Goal: Communication & Community: Answer question/provide support

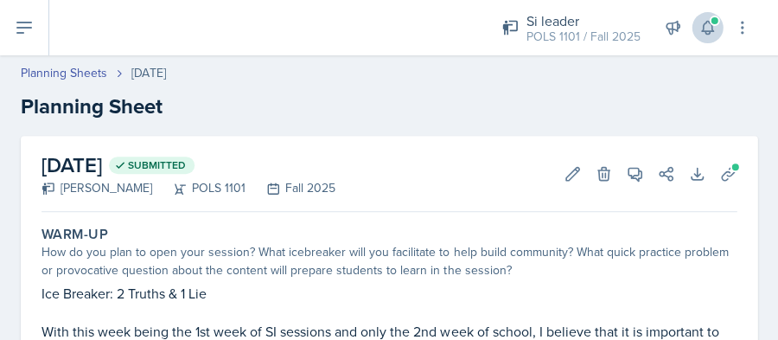
click at [705, 29] on icon at bounding box center [707, 27] width 17 height 17
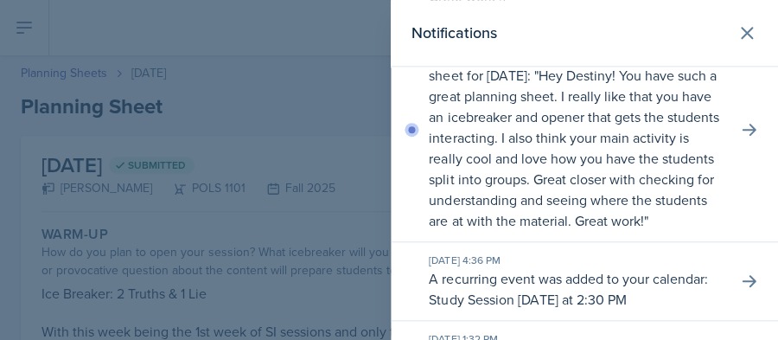
scroll to position [243, 0]
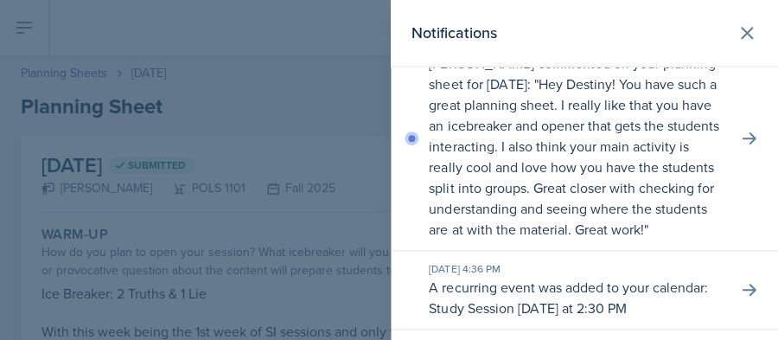
click at [737, 128] on div "[DATE] 11:52 PM [PERSON_NAME] commented on your planning sheet for [DATE]: " He…" at bounding box center [584, 139] width 387 height 224
click at [749, 137] on icon at bounding box center [749, 138] width 14 height 12
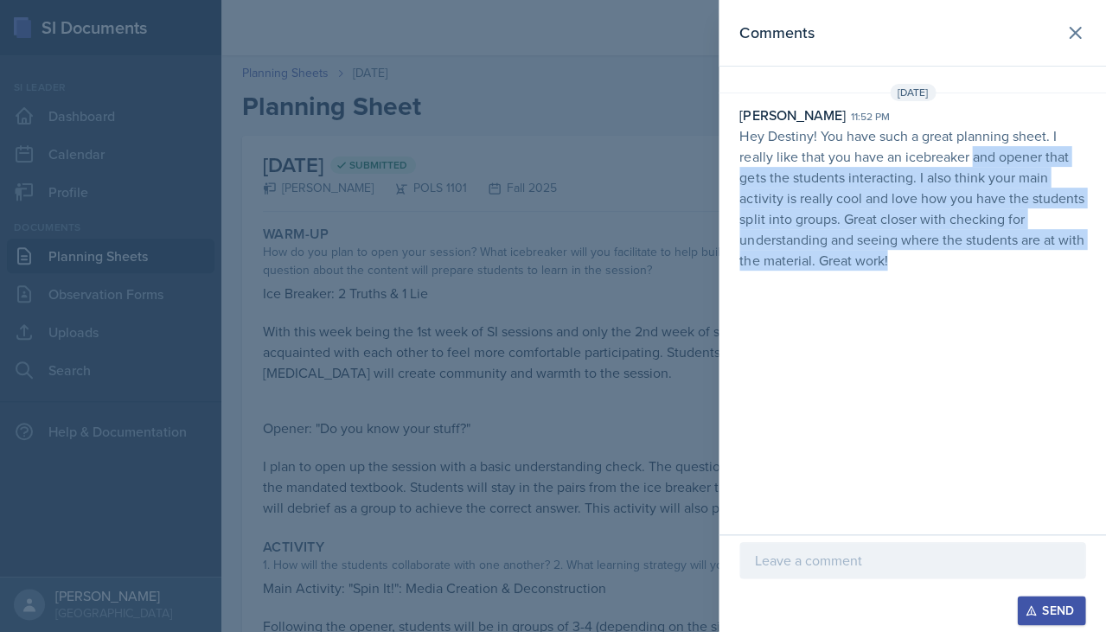
drag, startPoint x: 969, startPoint y: 144, endPoint x: 910, endPoint y: 270, distance: 139.3
click at [777, 271] on div "[DATE] [PERSON_NAME] 11:52 pm Hey Destiny! You have such a great planning sheet…" at bounding box center [911, 181] width 387 height 194
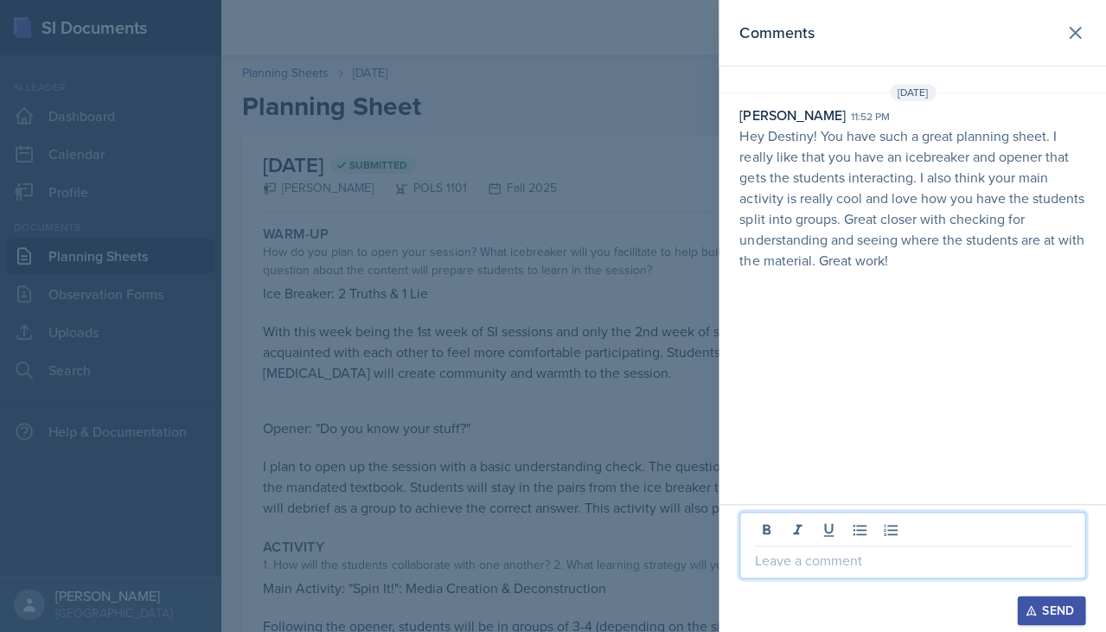
click at [777, 339] on p at bounding box center [912, 560] width 316 height 21
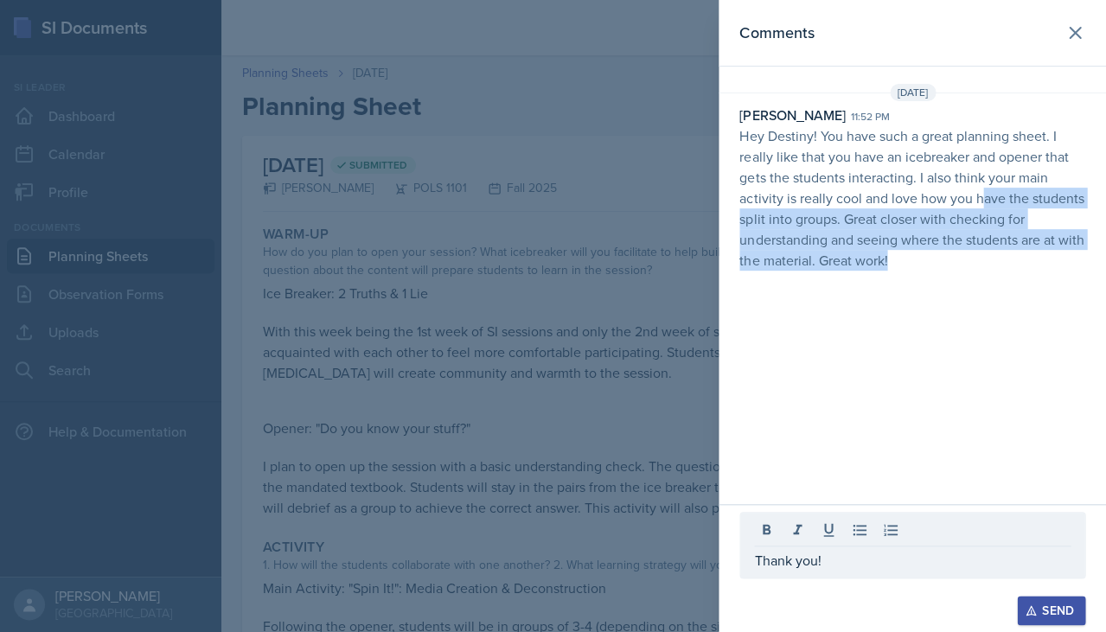
drag, startPoint x: 985, startPoint y: 195, endPoint x: 990, endPoint y: 261, distance: 65.9
click at [777, 261] on p "Hey Destiny! You have such a great planning sheet. I really like that you have …" at bounding box center [912, 197] width 346 height 145
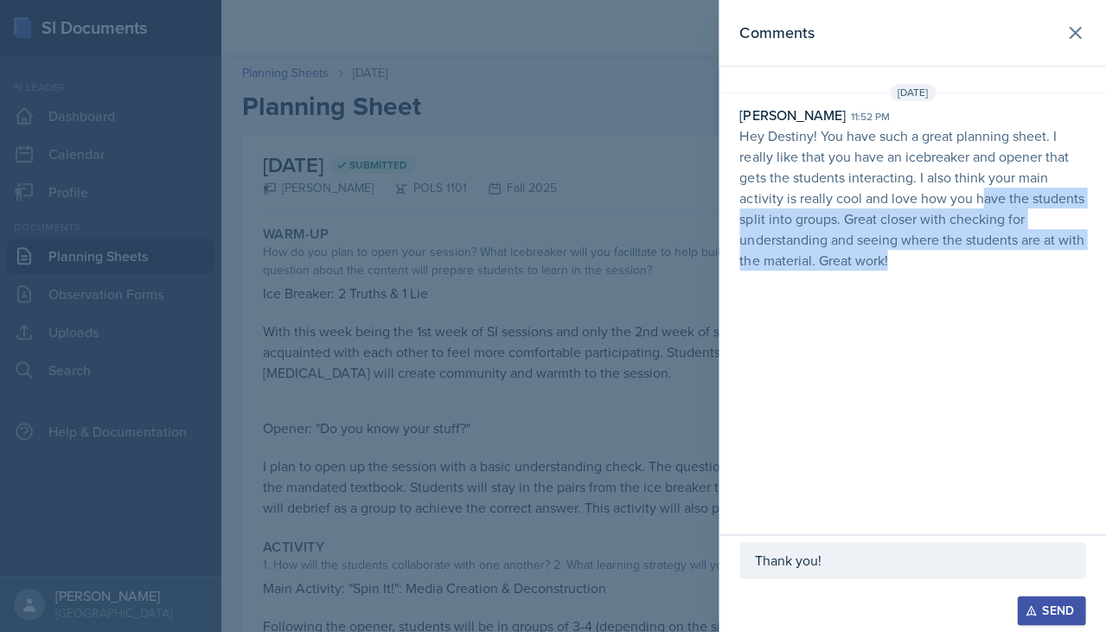
click at [777, 260] on p "Hey Destiny! You have such a great planning sheet. I really like that you have …" at bounding box center [912, 197] width 346 height 145
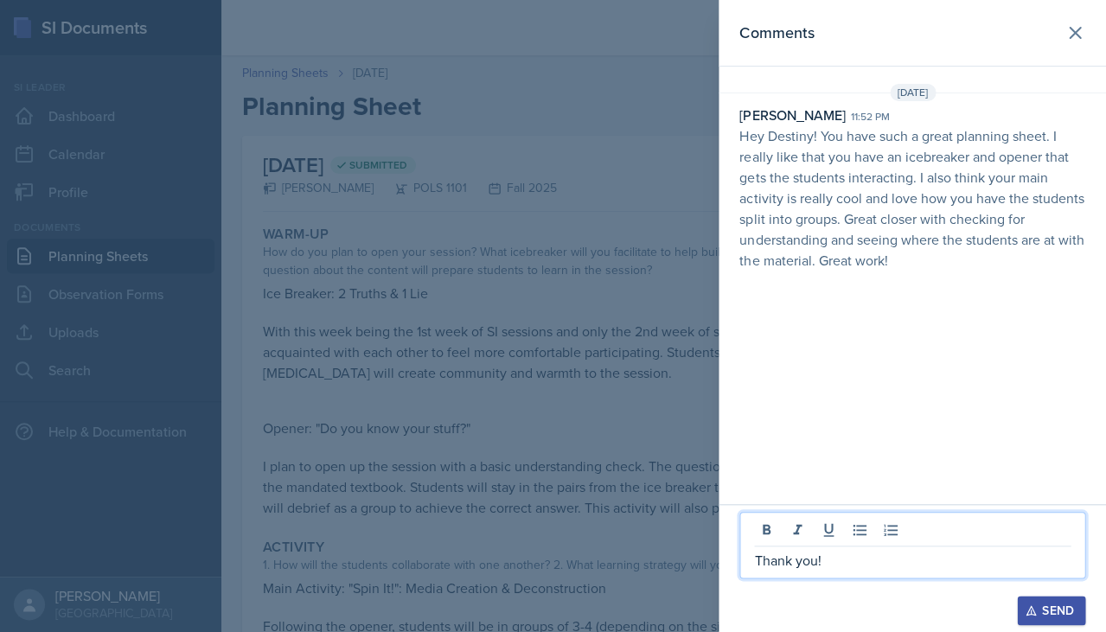
click at [777, 339] on p "Thank you!" at bounding box center [912, 560] width 316 height 21
click at [777, 339] on div "Send" at bounding box center [1051, 610] width 46 height 14
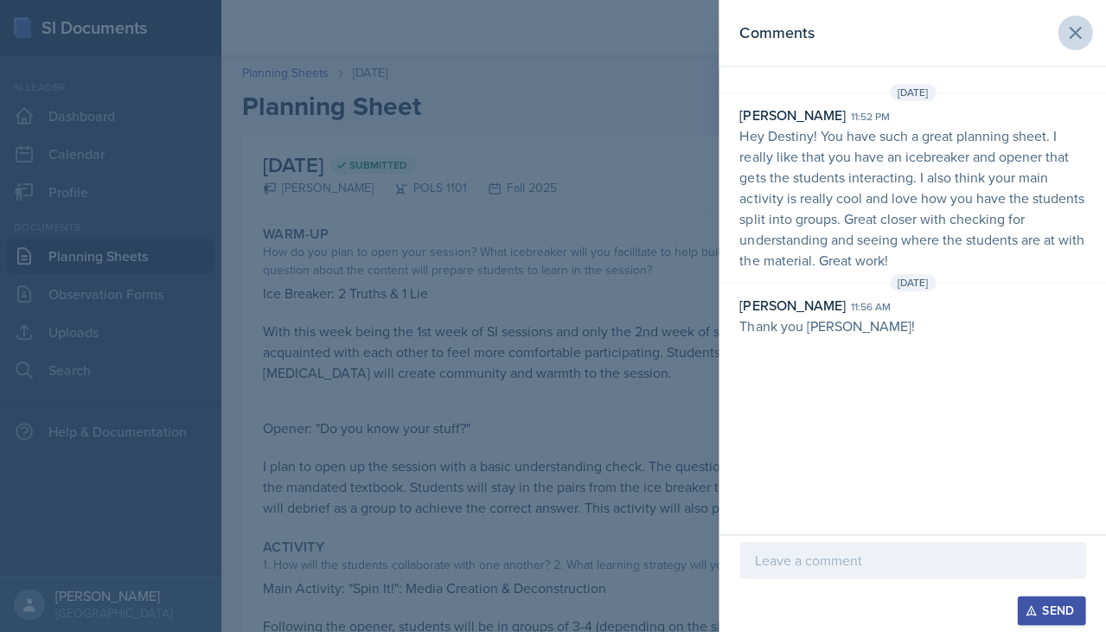
click at [777, 22] on icon at bounding box center [1074, 32] width 21 height 21
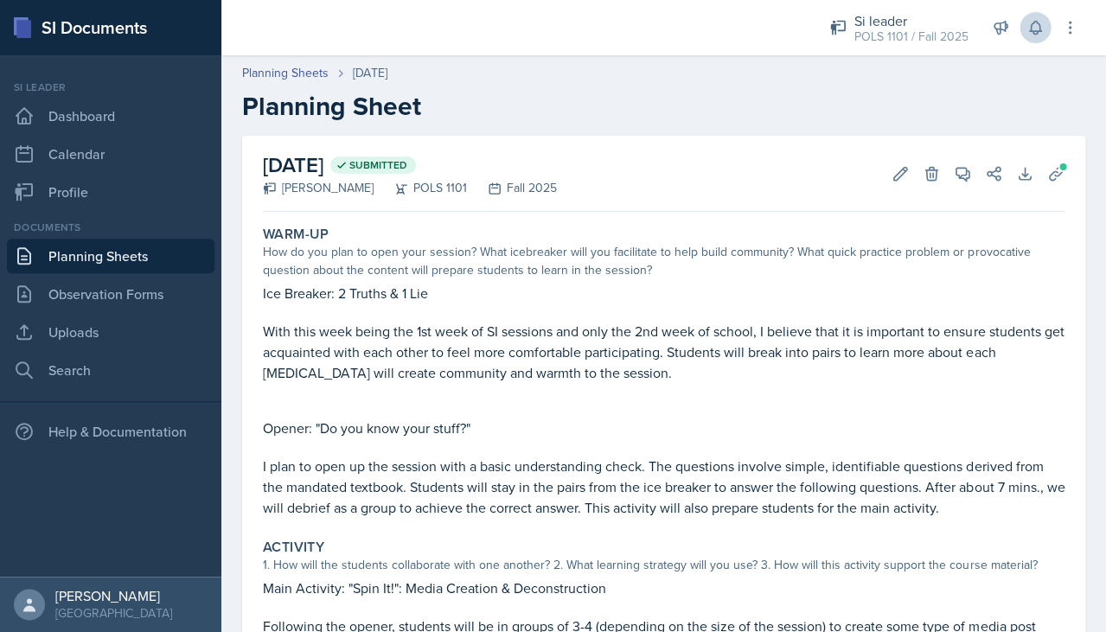
click at [777, 26] on icon at bounding box center [1034, 27] width 17 height 17
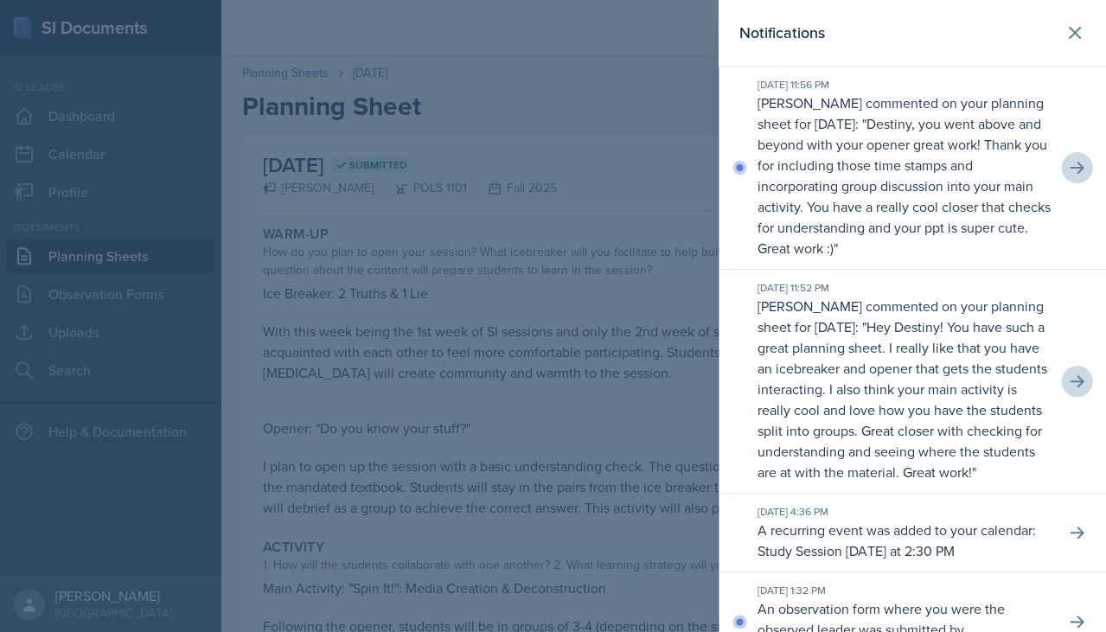
click at [777, 159] on icon at bounding box center [1076, 167] width 17 height 17
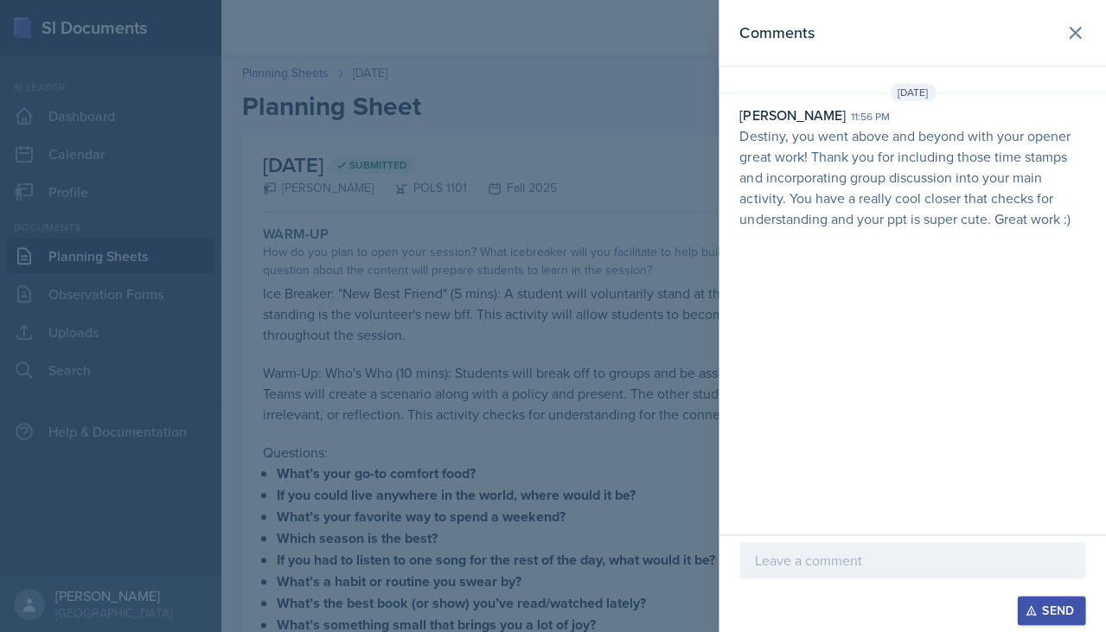
click at [686, 269] on div at bounding box center [553, 316] width 1106 height 632
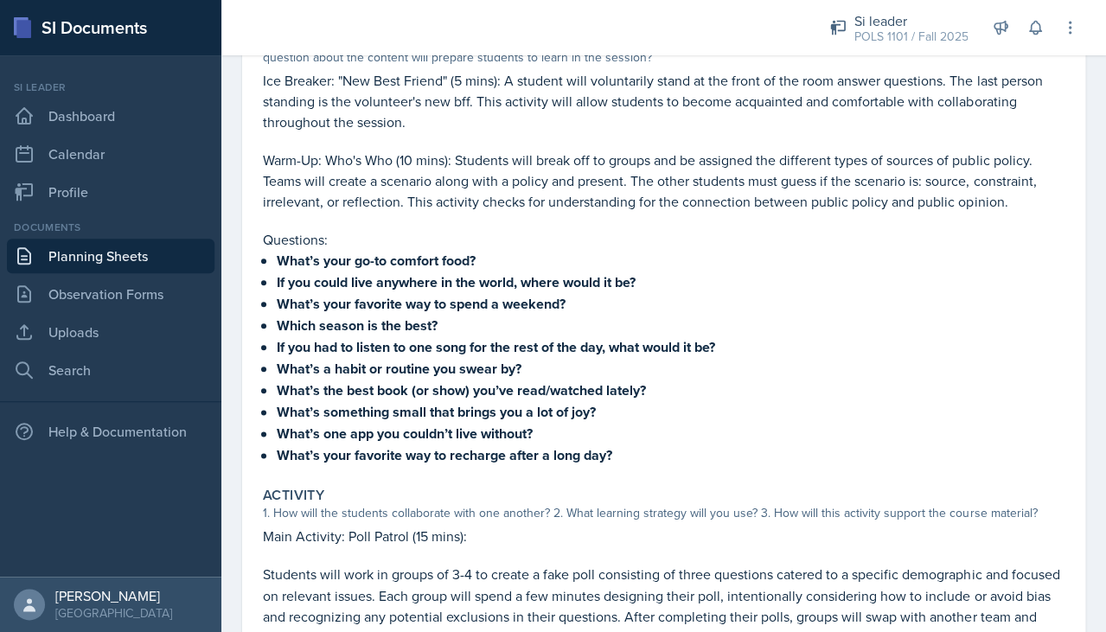
scroll to position [69, 0]
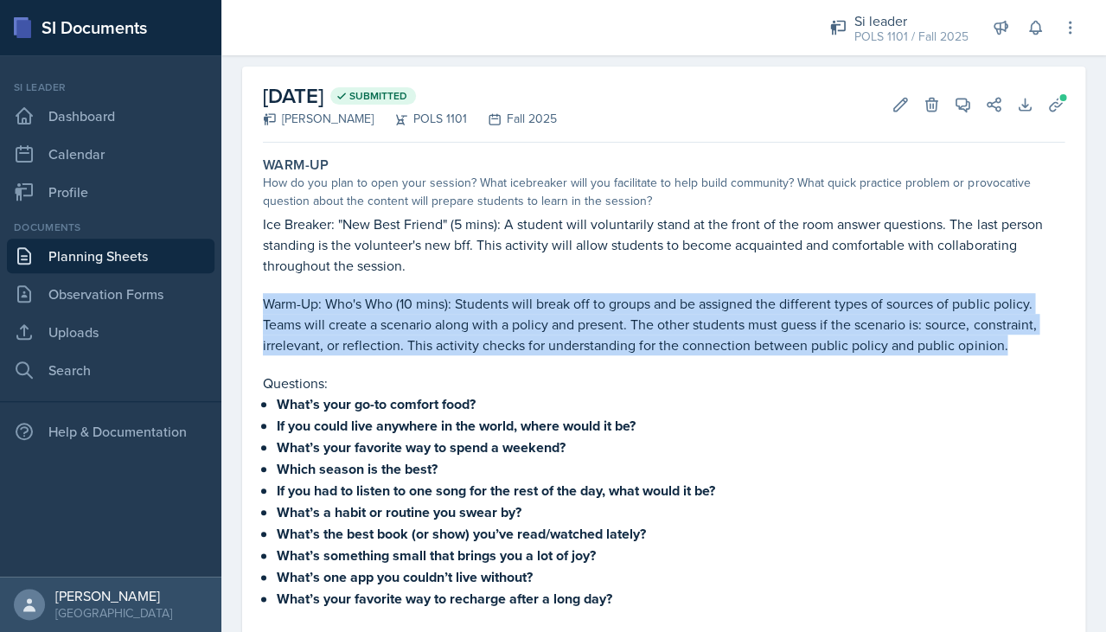
drag, startPoint x: 566, startPoint y: 279, endPoint x: 818, endPoint y: 355, distance: 262.9
click at [777, 339] on div "Ice Breaker: "New Best Friend" (5 mins): A student will voluntarily stand at th…" at bounding box center [663, 412] width 801 height 396
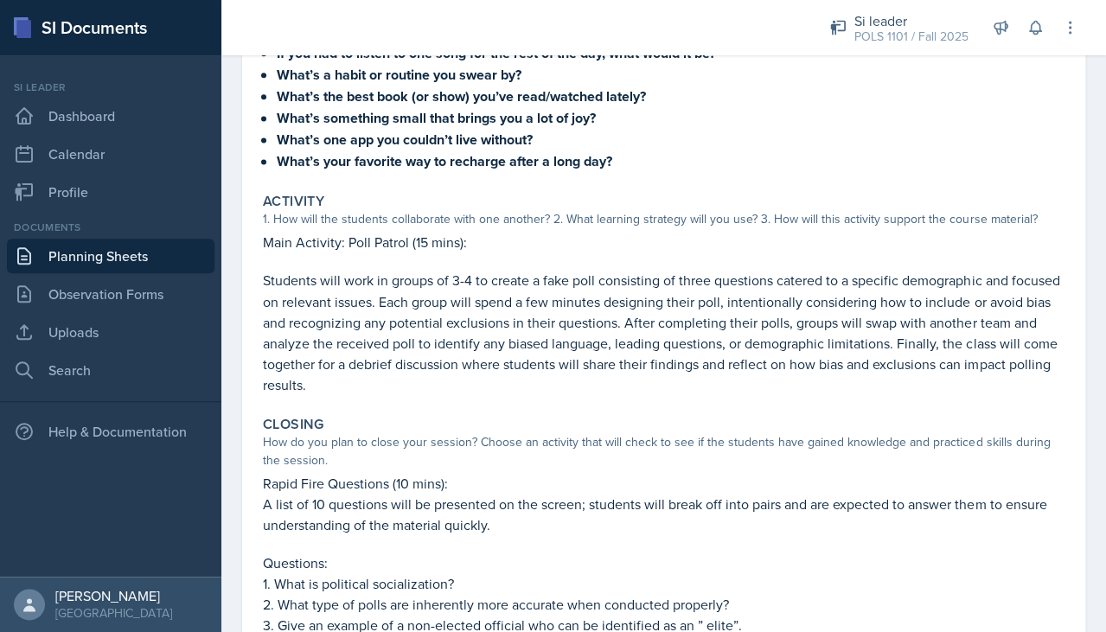
scroll to position [513, 0]
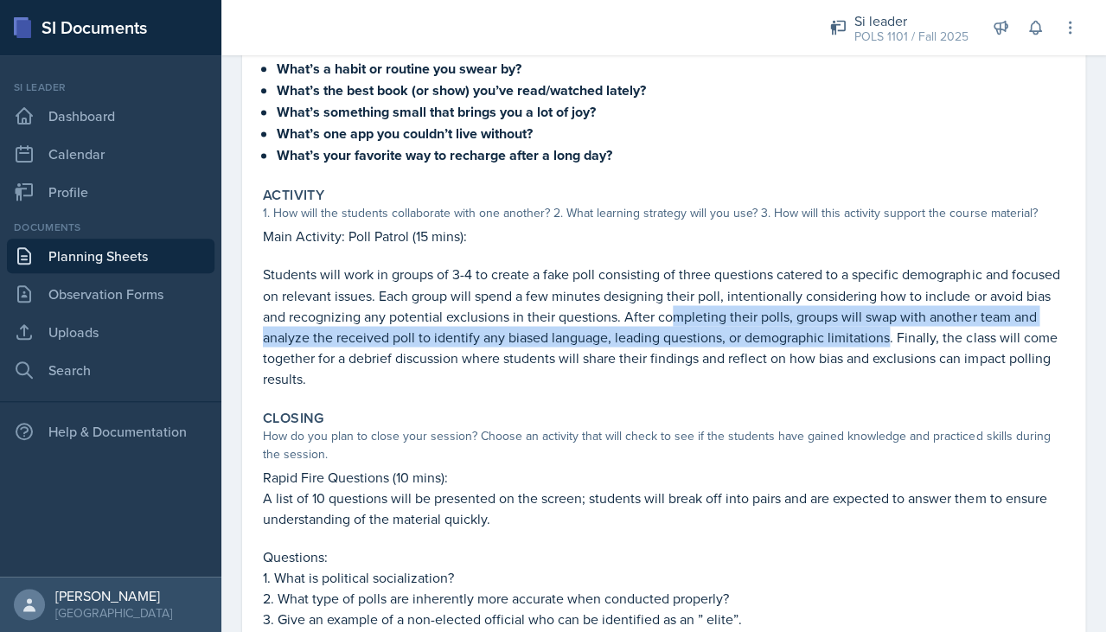
drag, startPoint x: 672, startPoint y: 296, endPoint x: 886, endPoint y: 326, distance: 216.5
click at [777, 326] on p "Students will work in groups of 3-4 to create a fake poll consisting of three q…" at bounding box center [663, 326] width 801 height 125
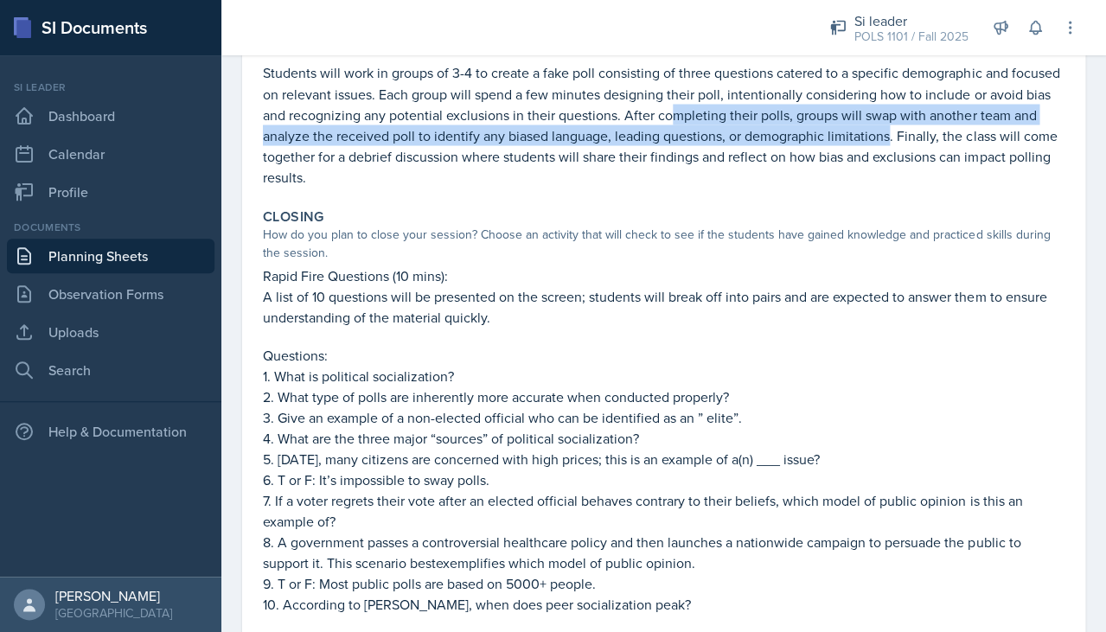
scroll to position [714, 0]
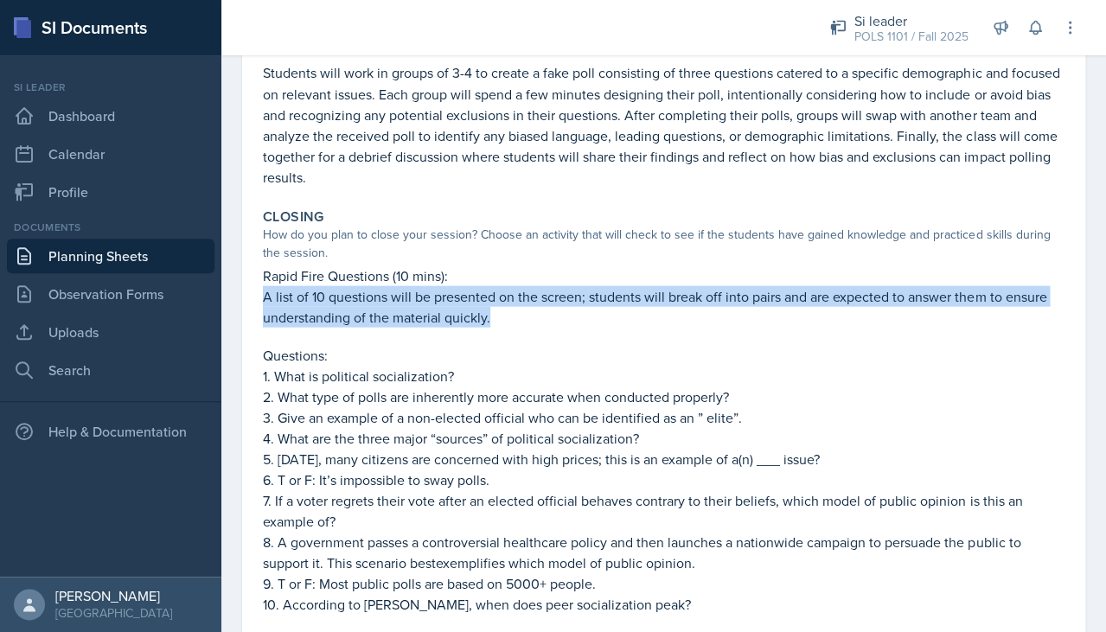
drag, startPoint x: 726, startPoint y: 259, endPoint x: 608, endPoint y: 272, distance: 119.3
click at [728, 297] on div "Rapid Fire Questions (10 mins): A list of 10 questions will be presented on the…" at bounding box center [663, 448] width 801 height 367
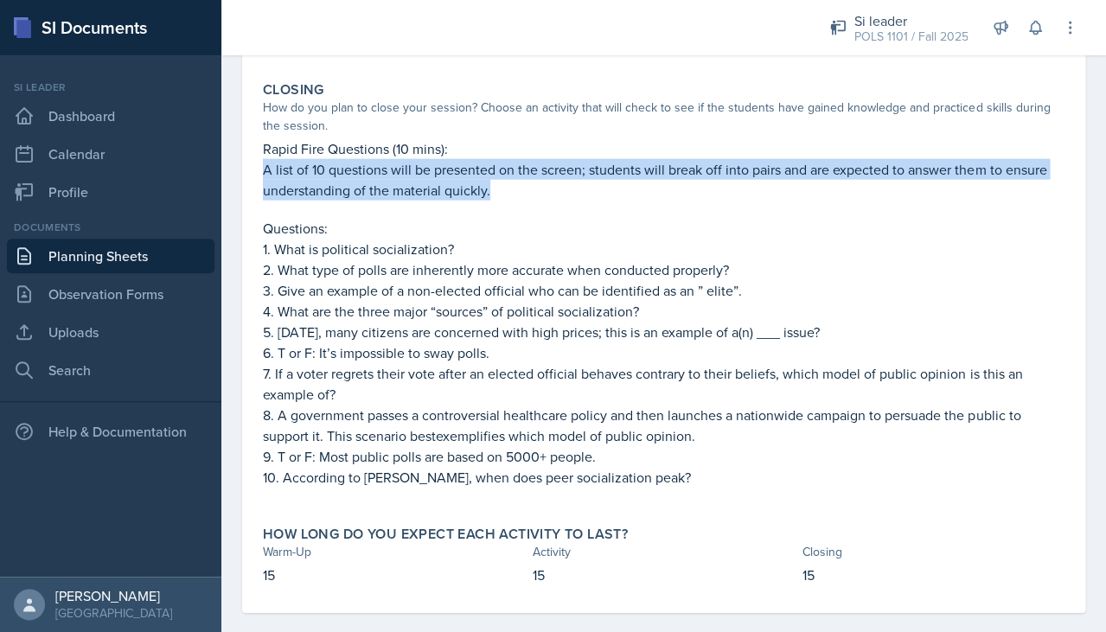
scroll to position [840, 0]
drag, startPoint x: 616, startPoint y: 208, endPoint x: 737, endPoint y: 445, distance: 266.8
click at [737, 339] on div "Rapid Fire Questions (10 mins): A list of 10 questions will be presented on the…" at bounding box center [663, 322] width 801 height 367
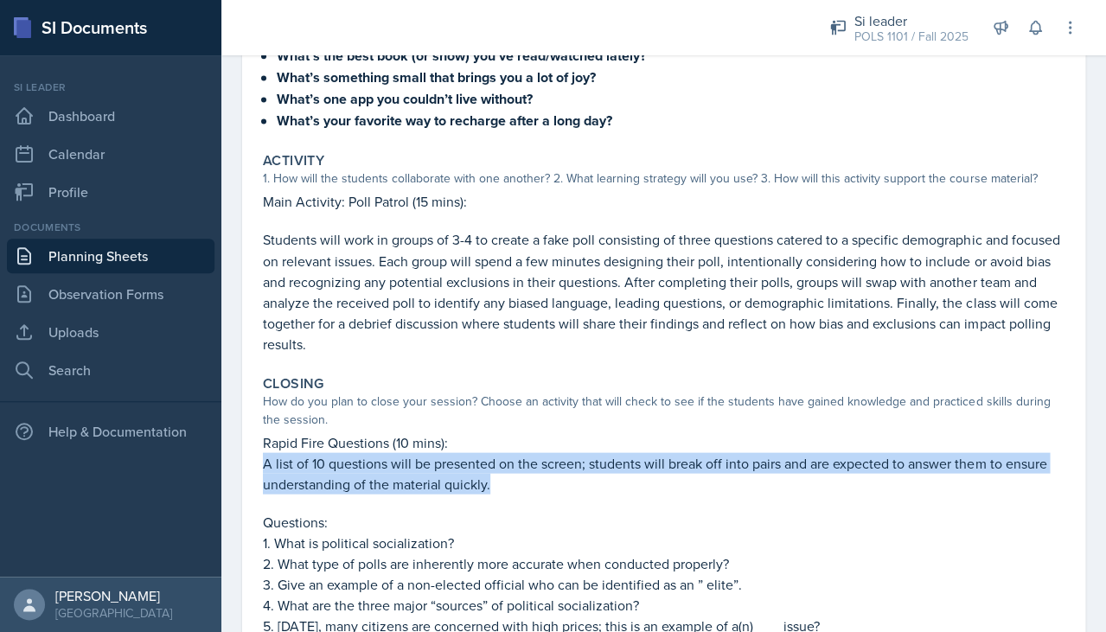
scroll to position [456, 0]
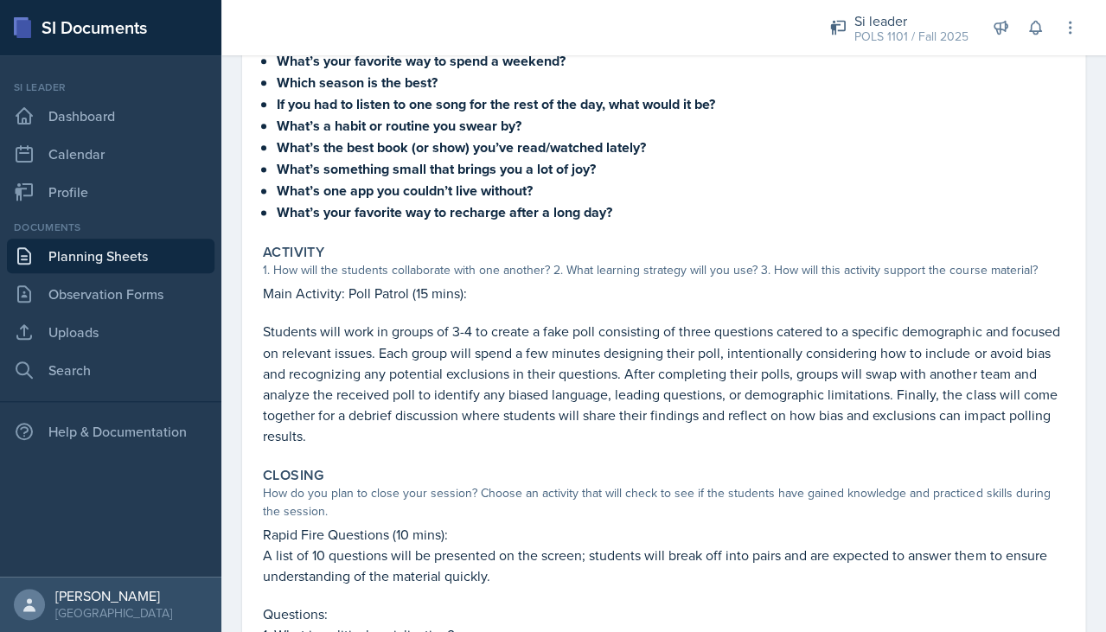
click at [777, 10] on div "Si leader POLS 1101 / Fall 2025 Si leader POLS 1101 / Fall 2025 Si leader POLS …" at bounding box center [941, 27] width 273 height 55
click at [777, 31] on icon at bounding box center [1034, 28] width 11 height 13
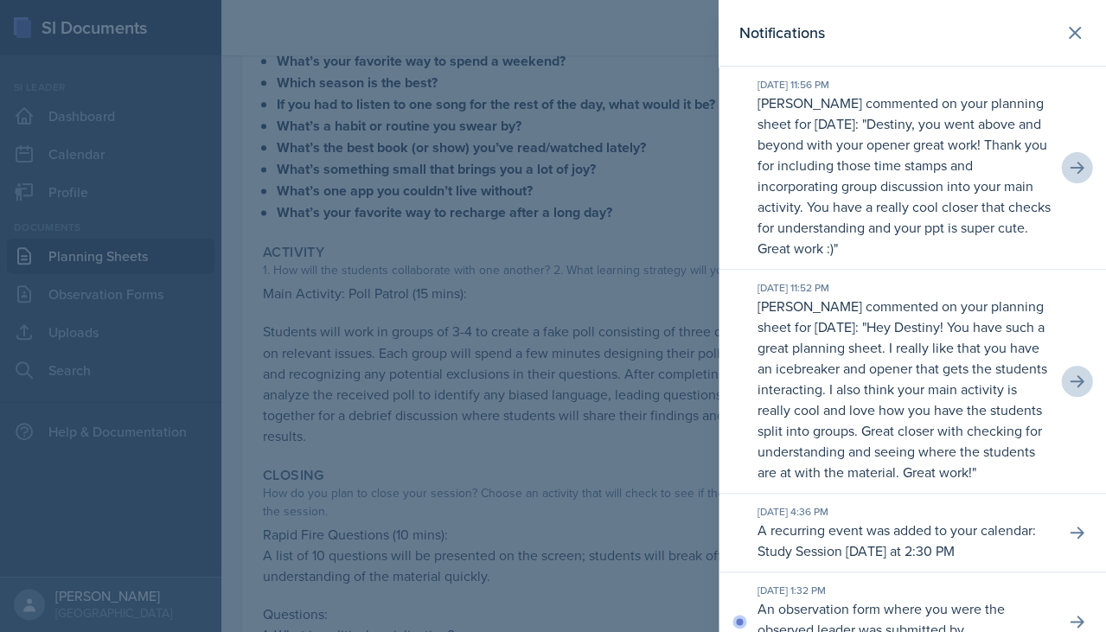
scroll to position [0, 0]
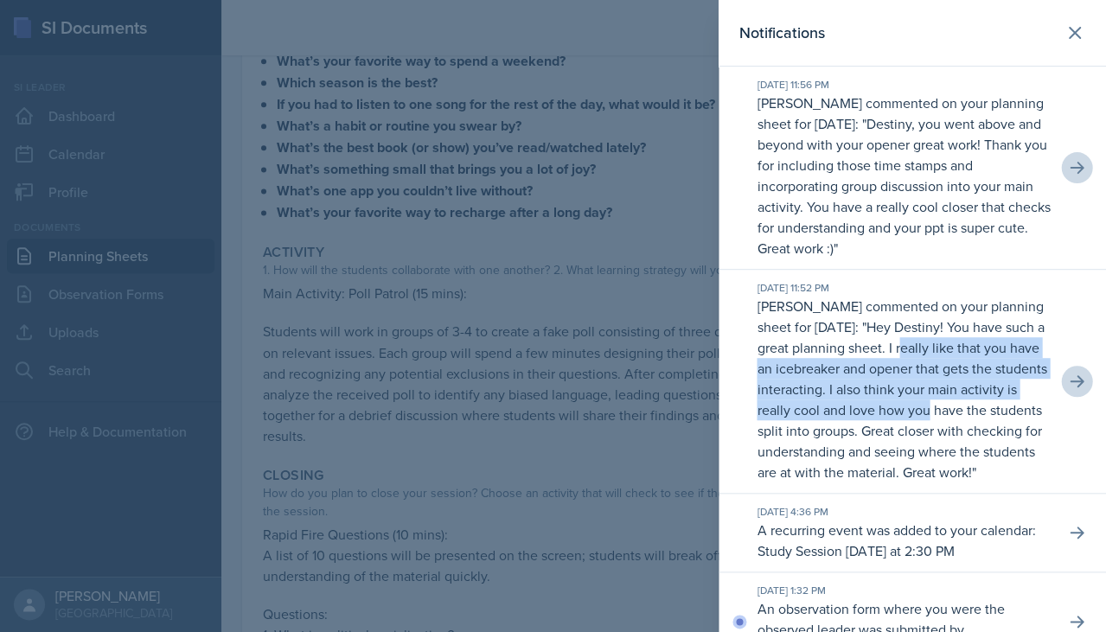
drag, startPoint x: 976, startPoint y: 335, endPoint x: 1019, endPoint y: 403, distance: 80.8
click at [777, 339] on p "Hey Destiny! You have such a great planning sheet. I really like that you have …" at bounding box center [902, 399] width 290 height 164
click at [777, 160] on icon at bounding box center [1076, 167] width 17 height 17
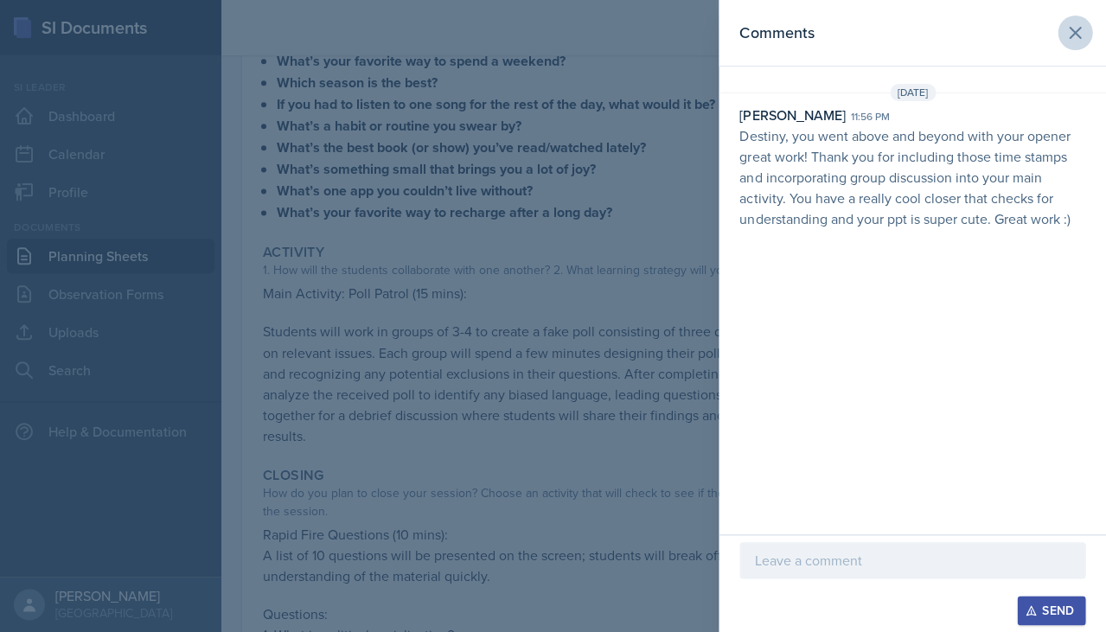
click at [777, 22] on icon at bounding box center [1074, 32] width 21 height 21
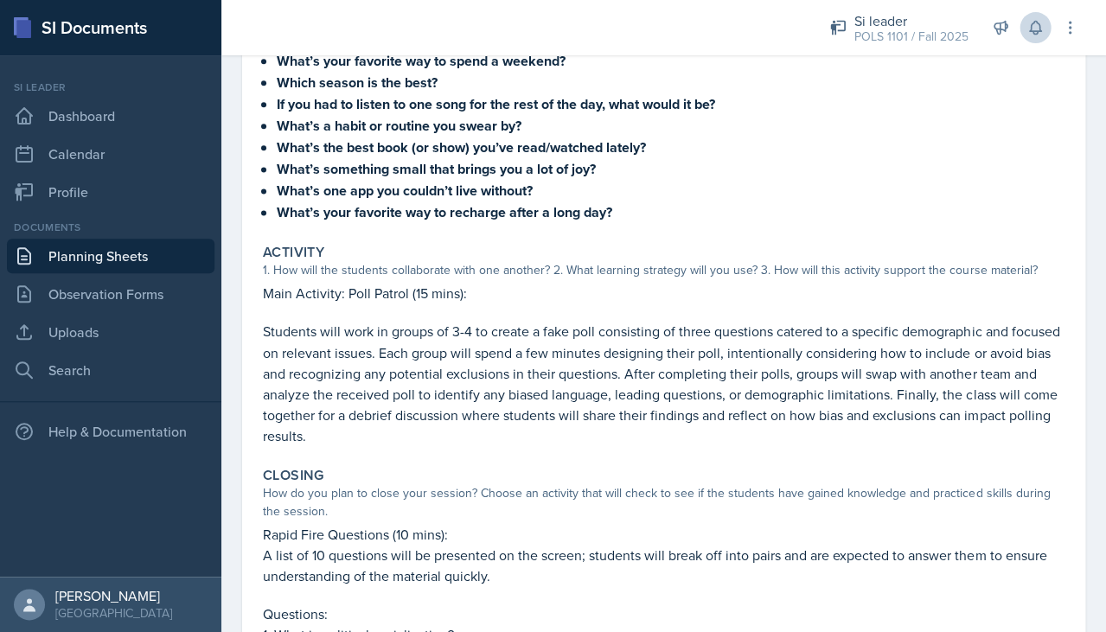
click at [777, 28] on icon at bounding box center [1034, 27] width 17 height 17
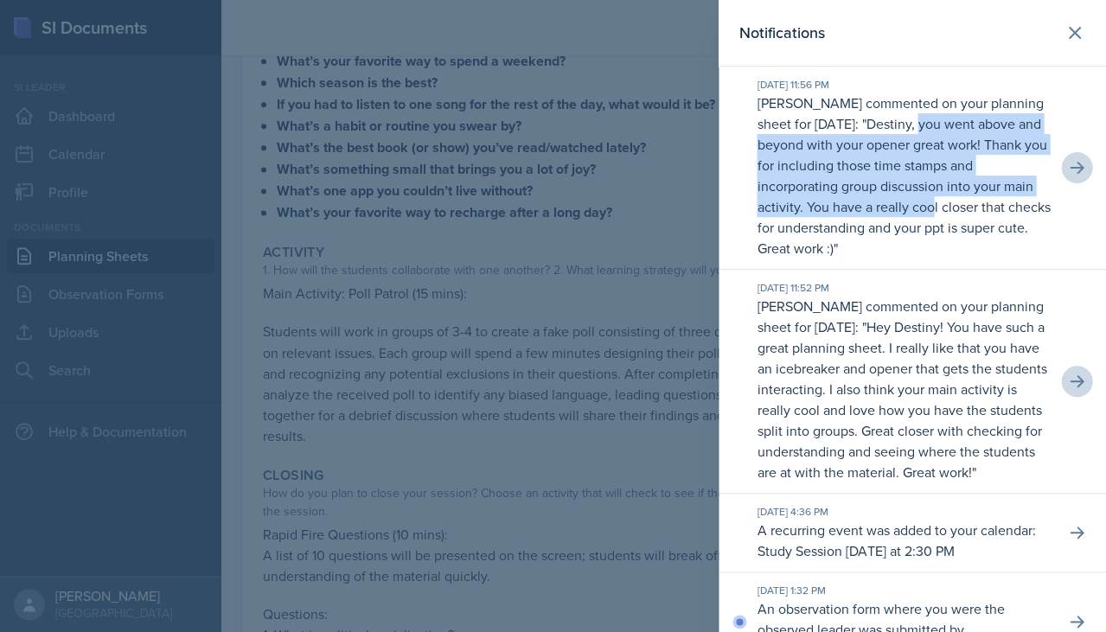
drag, startPoint x: 977, startPoint y: 112, endPoint x: 929, endPoint y: 201, distance: 100.2
click at [777, 201] on p "Destiny, you went above and beyond with your opener great work! Thank you for i…" at bounding box center [903, 186] width 293 height 144
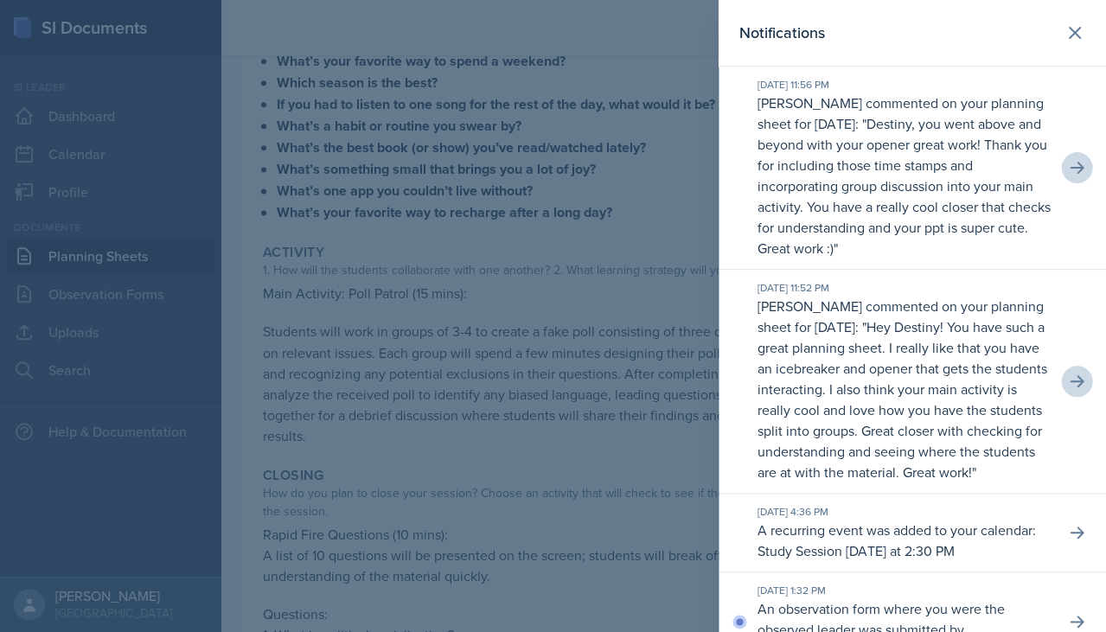
click at [632, 303] on div at bounding box center [553, 316] width 1106 height 632
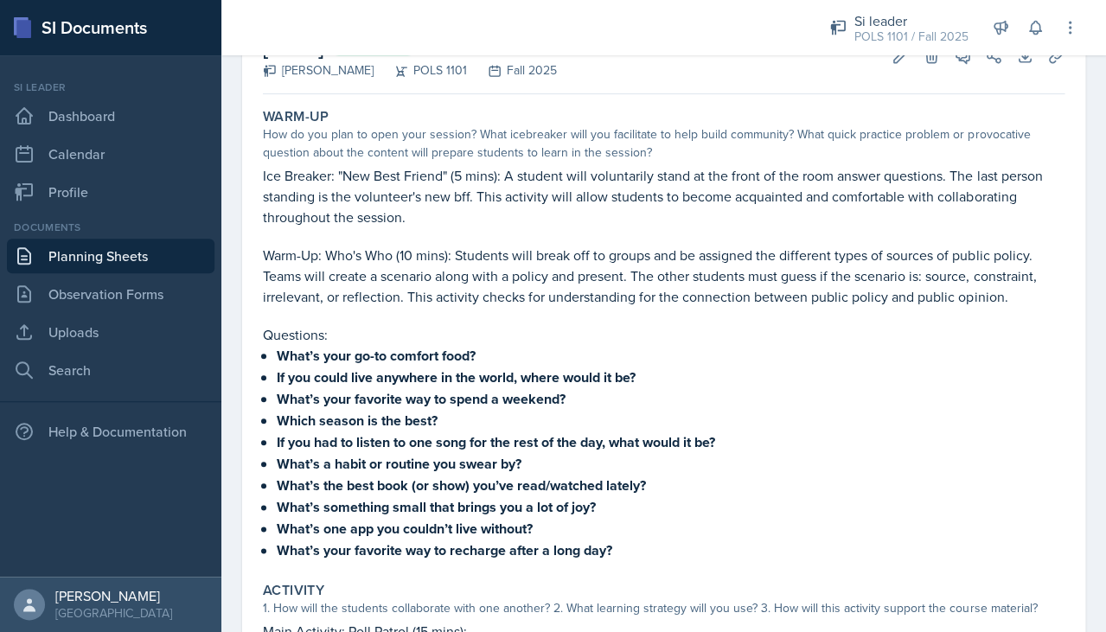
scroll to position [5, 0]
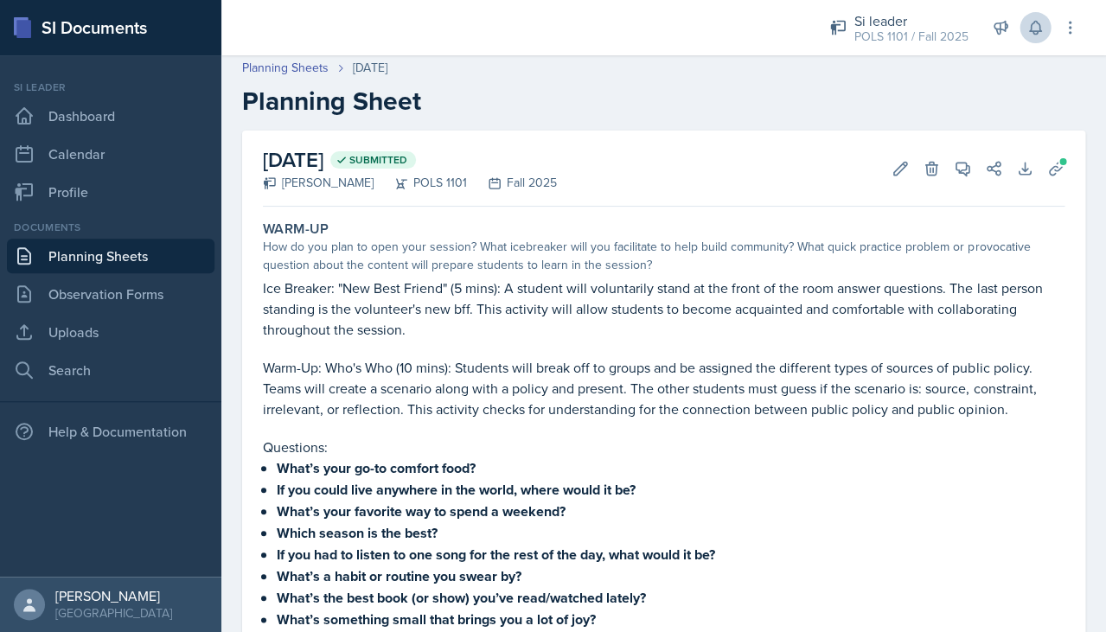
click at [777, 35] on icon at bounding box center [1034, 27] width 17 height 17
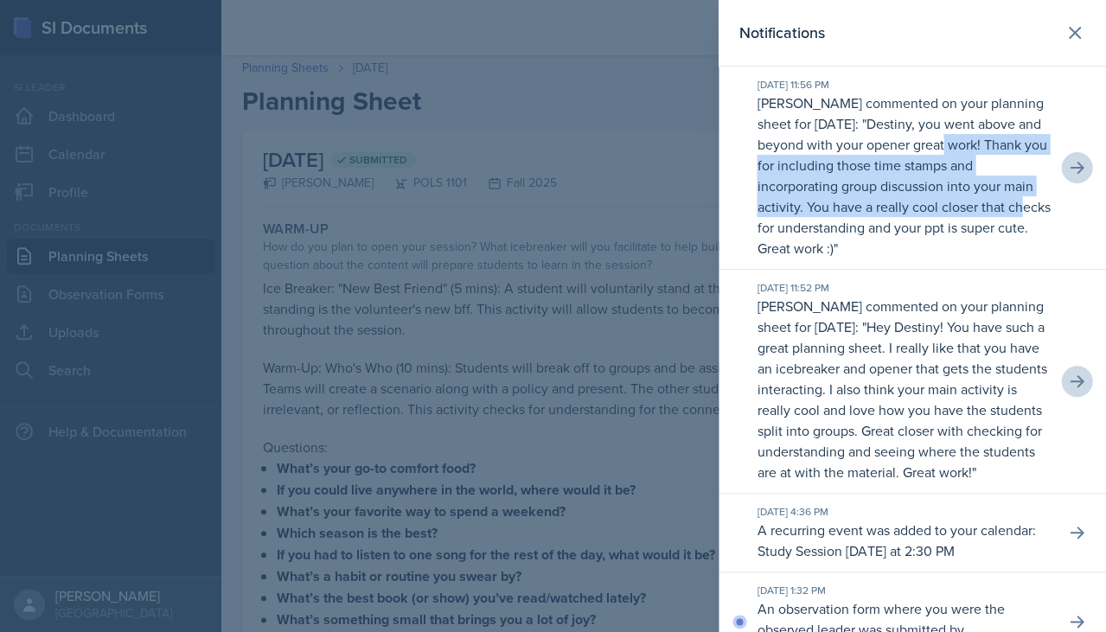
drag, startPoint x: 1011, startPoint y: 132, endPoint x: 1020, endPoint y: 200, distance: 68.1
click at [777, 200] on p "Destiny, you went above and beyond with your opener great work! Thank you for i…" at bounding box center [903, 186] width 293 height 144
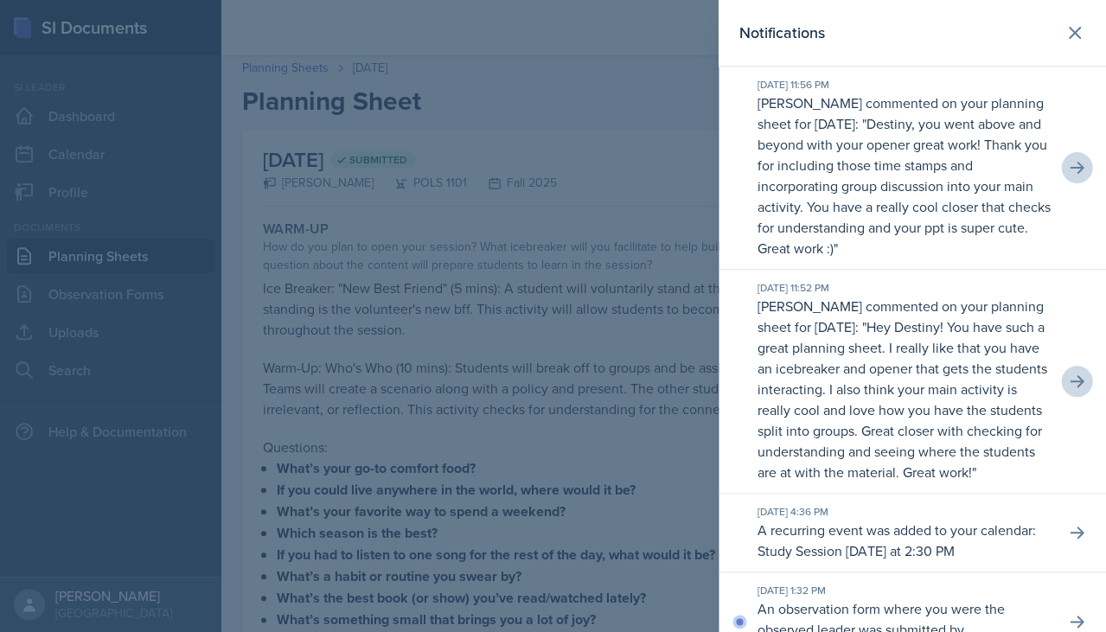
click at [777, 229] on p "Destiny, you went above and beyond with your opener great work! Thank you for i…" at bounding box center [903, 186] width 293 height 144
click at [599, 305] on div at bounding box center [553, 316] width 1106 height 632
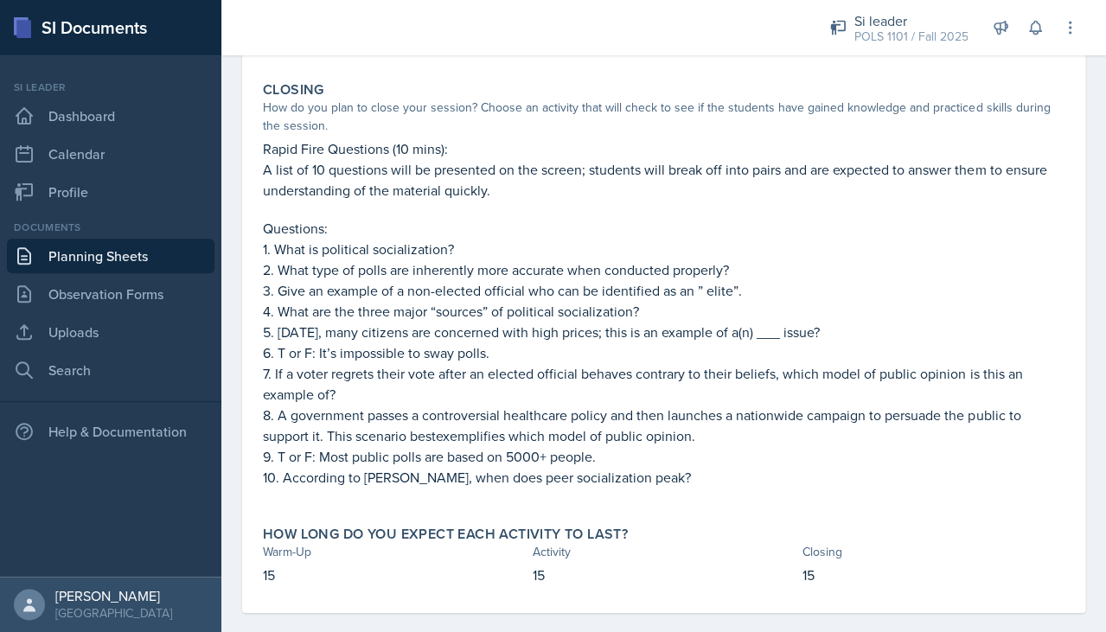
scroll to position [840, 0]
click at [777, 32] on icon at bounding box center [1034, 27] width 17 height 17
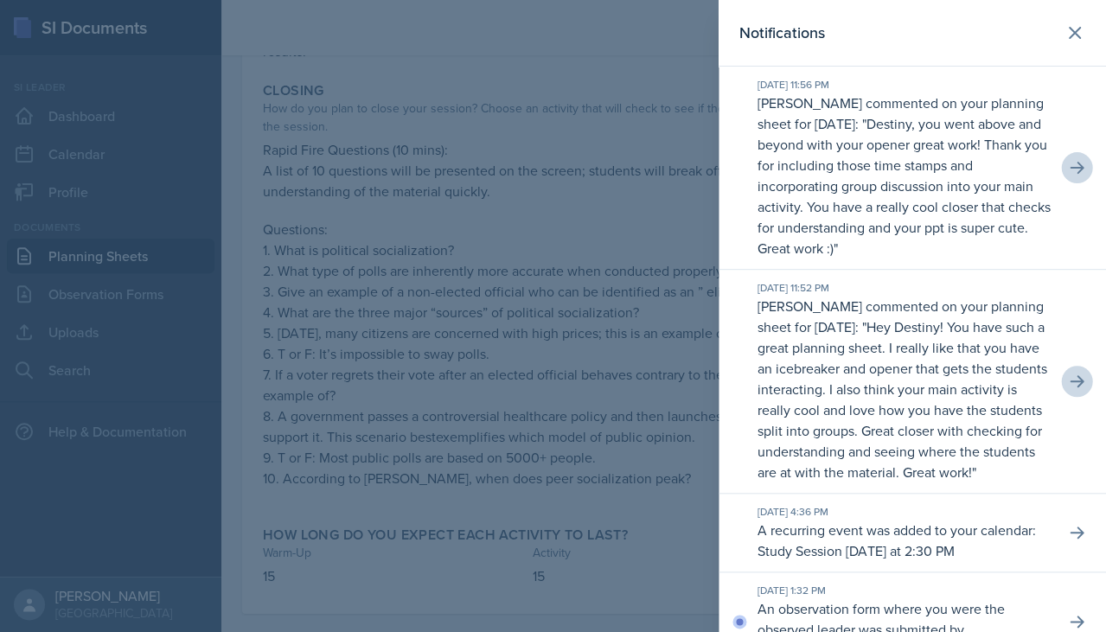
click at [777, 155] on button at bounding box center [1076, 167] width 31 height 31
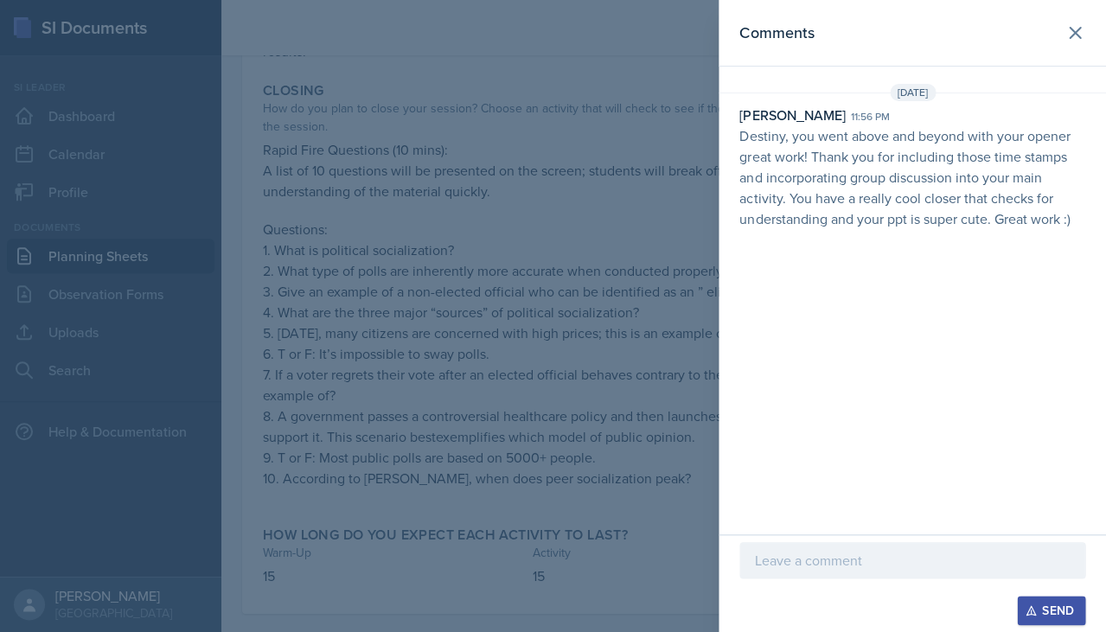
click at [777, 339] on div at bounding box center [912, 560] width 346 height 36
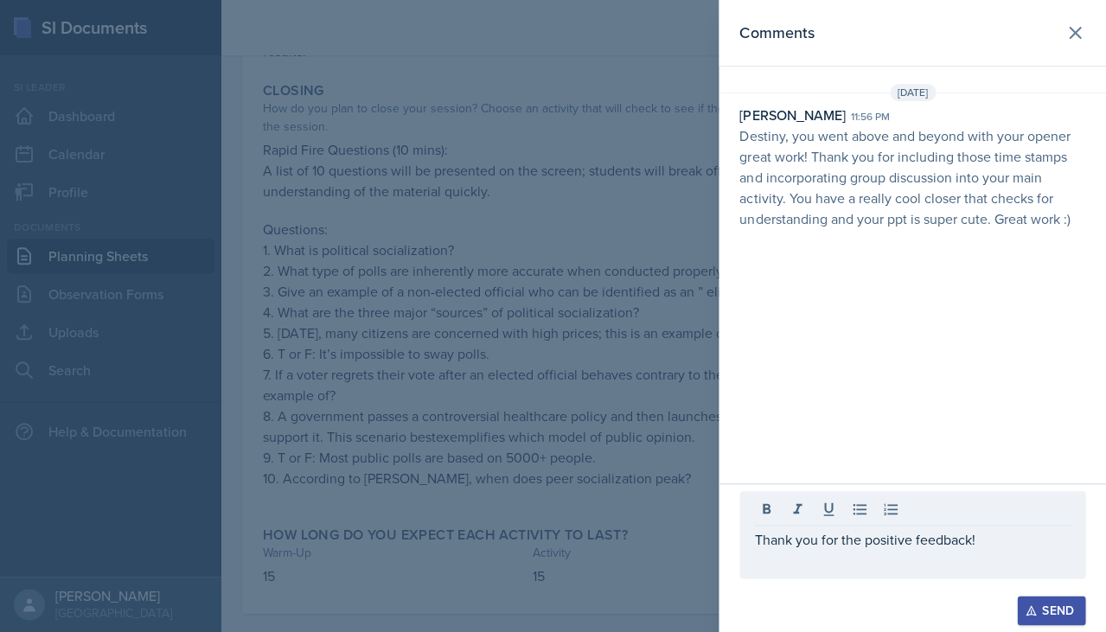
click at [777, 339] on div "Send" at bounding box center [1051, 610] width 46 height 14
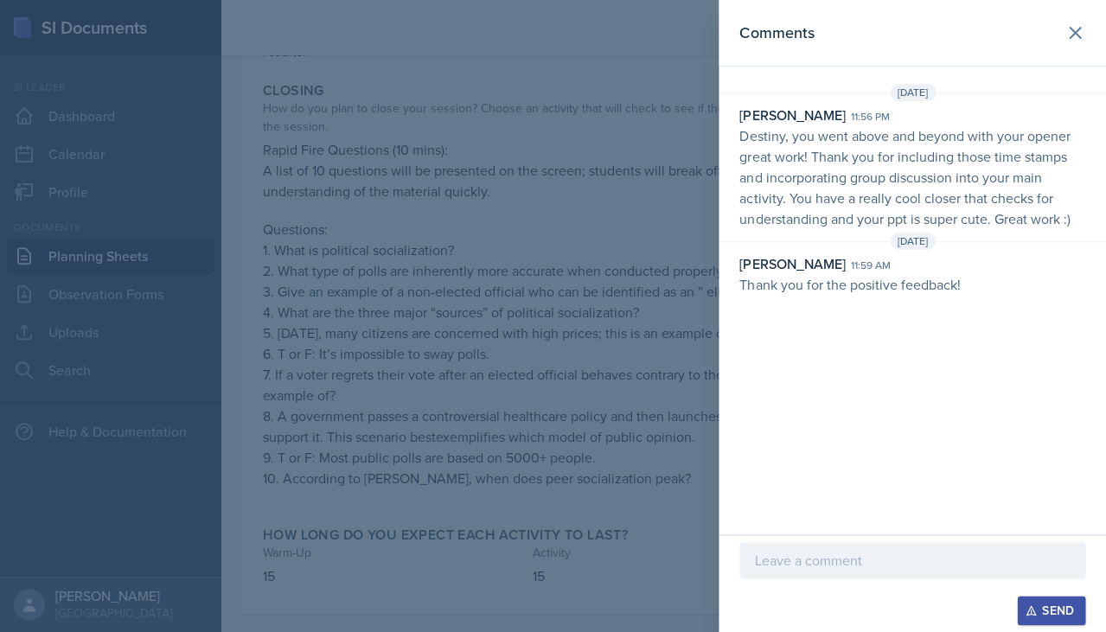
click at [591, 211] on div at bounding box center [553, 316] width 1106 height 632
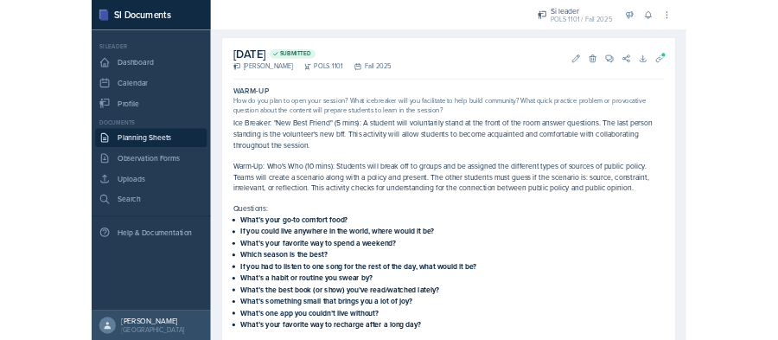
scroll to position [70, 0]
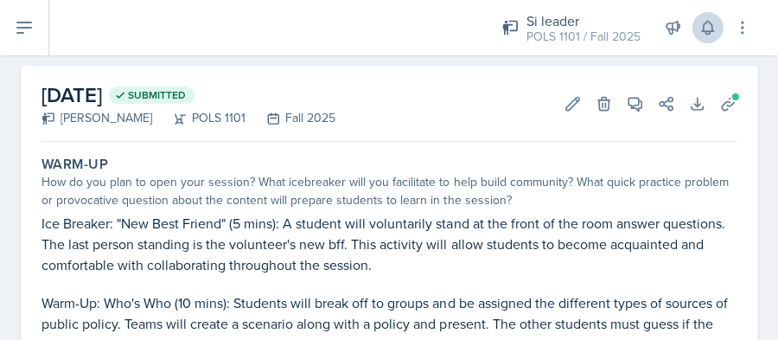
click at [706, 25] on icon at bounding box center [707, 27] width 17 height 17
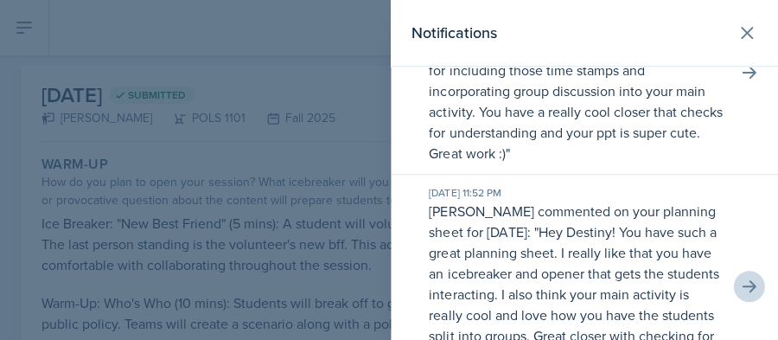
scroll to position [148, 0]
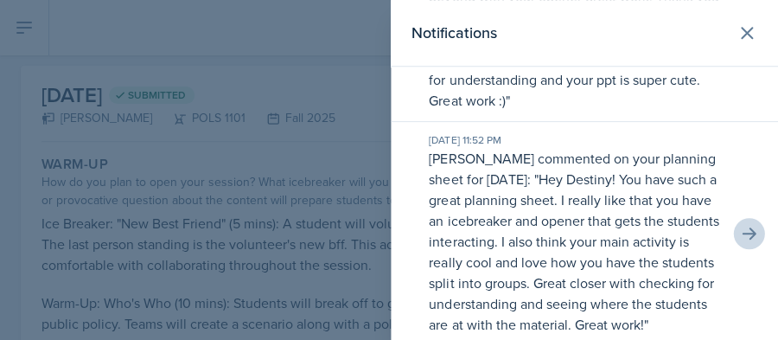
click at [674, 187] on p "Hey Destiny! You have such a great planning sheet. I really like that you have …" at bounding box center [574, 251] width 290 height 164
click at [749, 237] on icon at bounding box center [749, 233] width 14 height 12
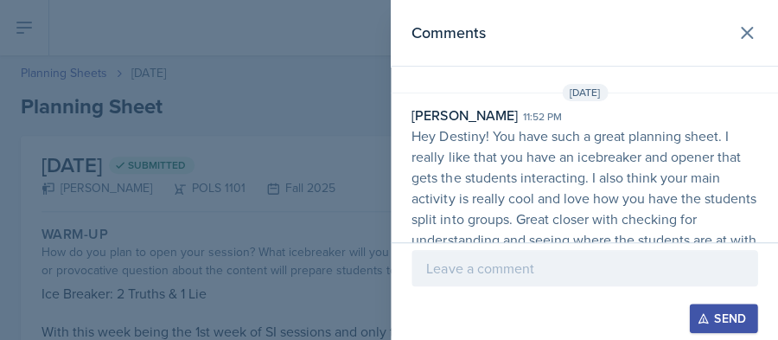
click at [315, 202] on div at bounding box center [389, 170] width 778 height 340
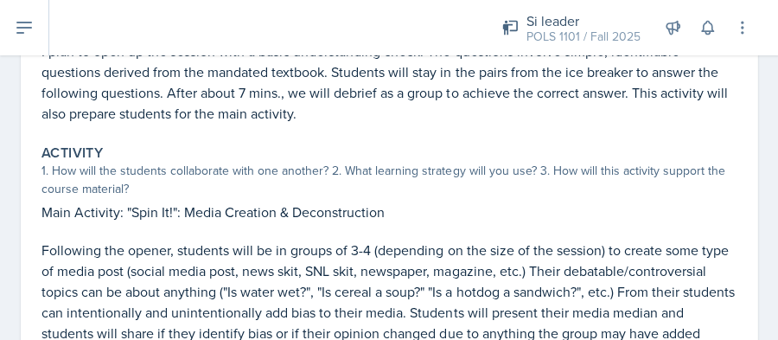
scroll to position [598, 0]
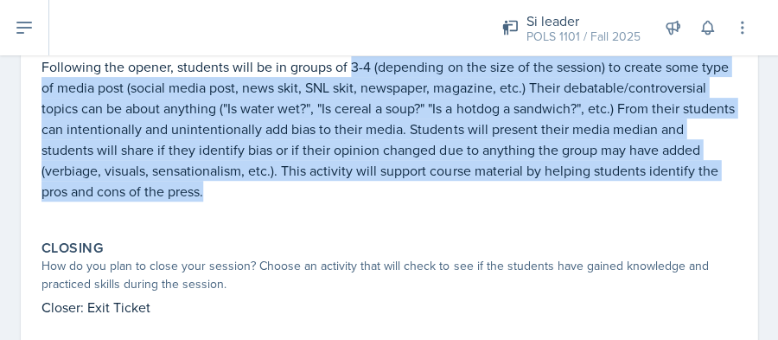
drag, startPoint x: 351, startPoint y: 62, endPoint x: 383, endPoint y: 173, distance: 115.2
click at [383, 173] on p "Following the opener, students will be in groups of 3-4 (depending on the size …" at bounding box center [389, 128] width 695 height 145
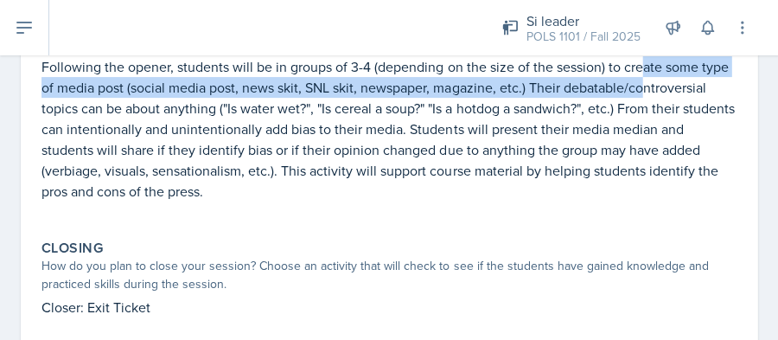
click at [644, 70] on p "Following the opener, students will be in groups of 3-4 (depending on the size …" at bounding box center [389, 128] width 695 height 145
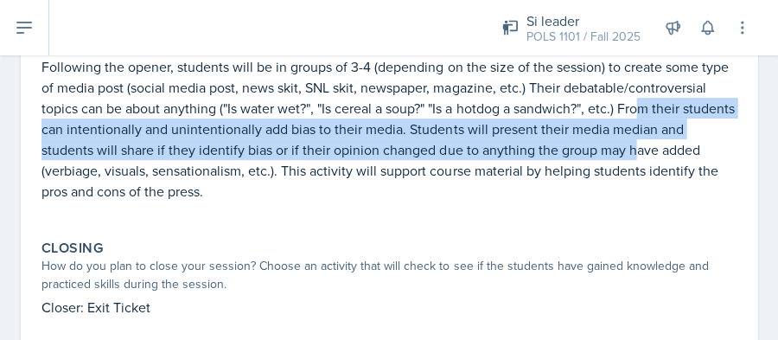
drag, startPoint x: 644, startPoint y: 104, endPoint x: 661, endPoint y: 132, distance: 33.4
click at [661, 132] on p "Following the opener, students will be in groups of 3-4 (depending on the size …" at bounding box center [389, 128] width 695 height 145
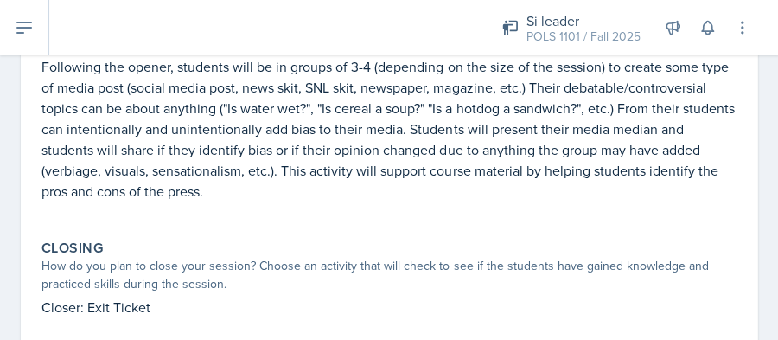
click at [559, 137] on p "Following the opener, students will be in groups of 3-4 (depending on the size …" at bounding box center [389, 128] width 695 height 145
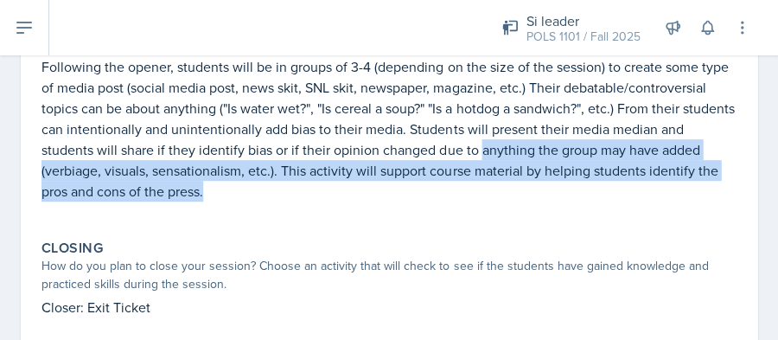
drag, startPoint x: 504, startPoint y: 132, endPoint x: 541, endPoint y: 177, distance: 58.3
click at [541, 177] on p "Following the opener, students will be in groups of 3-4 (depending on the size …" at bounding box center [389, 128] width 695 height 145
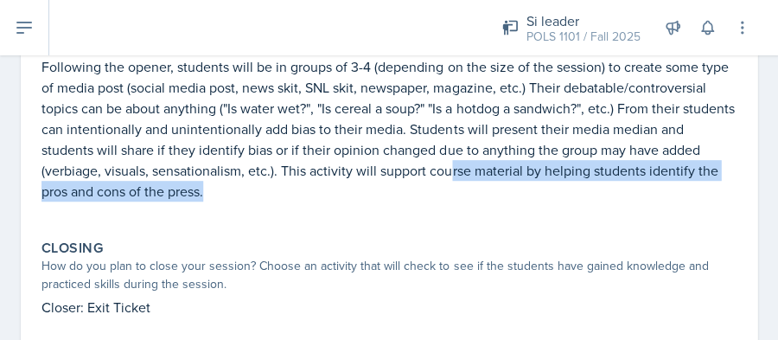
drag, startPoint x: 446, startPoint y: 160, endPoint x: 462, endPoint y: 182, distance: 27.3
click at [462, 182] on p "Following the opener, students will be in groups of 3-4 (depending on the size …" at bounding box center [389, 128] width 695 height 145
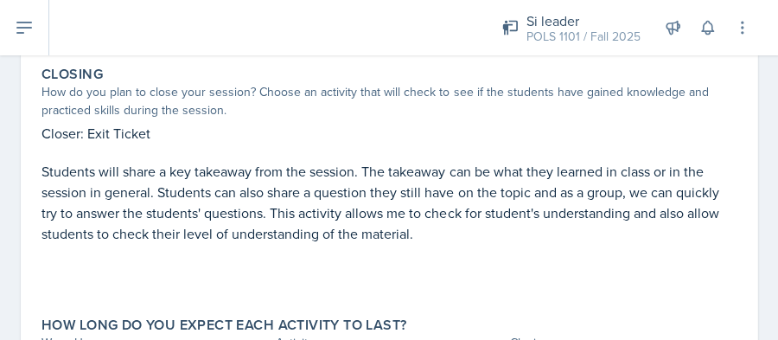
scroll to position [772, 0]
click at [706, 25] on icon at bounding box center [707, 27] width 17 height 17
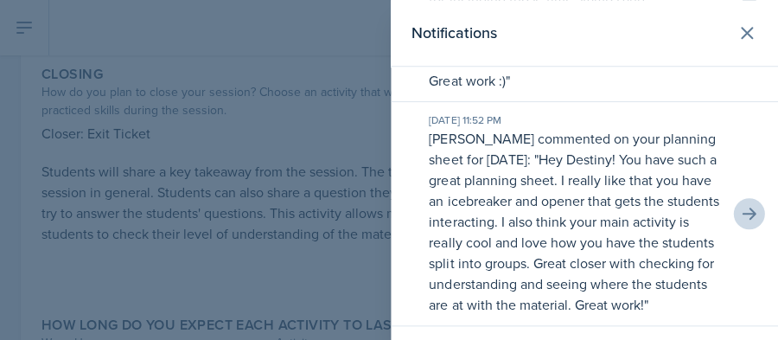
scroll to position [171, 0]
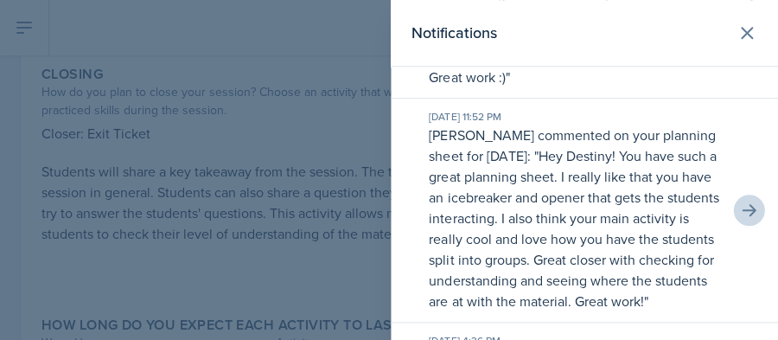
click at [326, 195] on div at bounding box center [389, 170] width 778 height 340
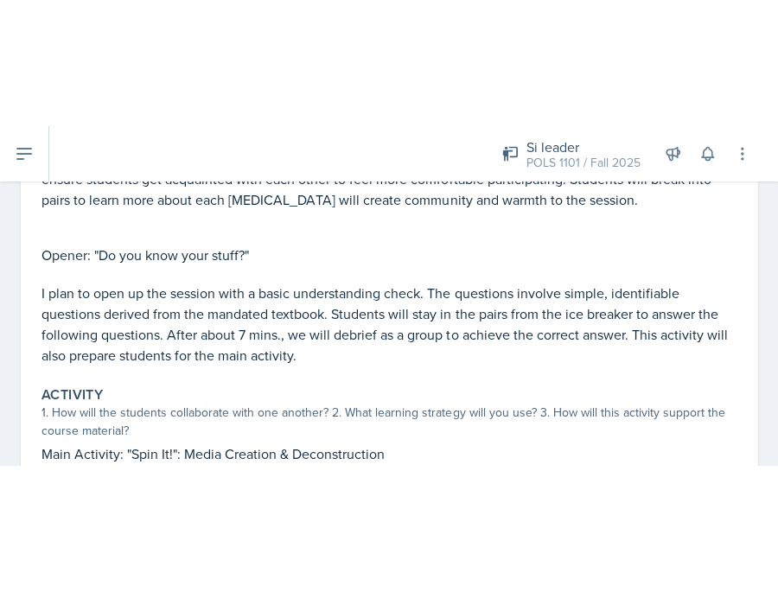
scroll to position [297, 0]
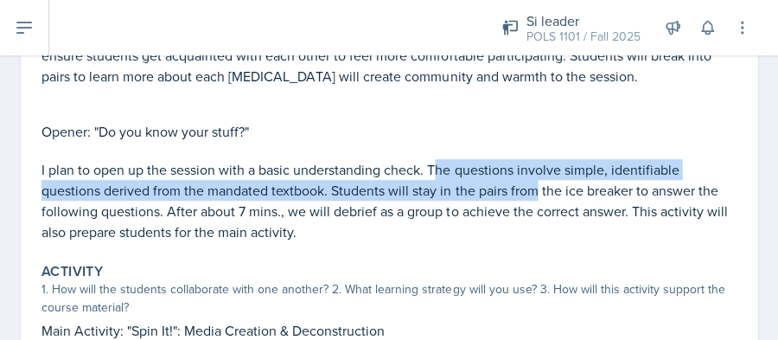
drag, startPoint x: 438, startPoint y: 167, endPoint x: 533, endPoint y: 190, distance: 97.9
click at [533, 190] on p "I plan to open up the session with a basic understanding check. The questions i…" at bounding box center [389, 200] width 695 height 83
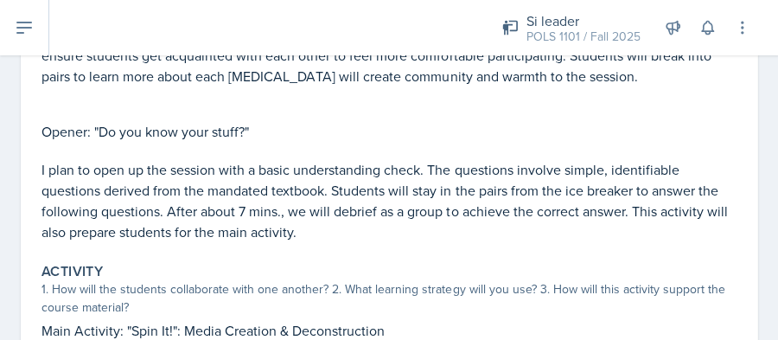
click at [524, 182] on p "I plan to open up the session with a basic understanding check. The questions i…" at bounding box center [389, 200] width 695 height 83
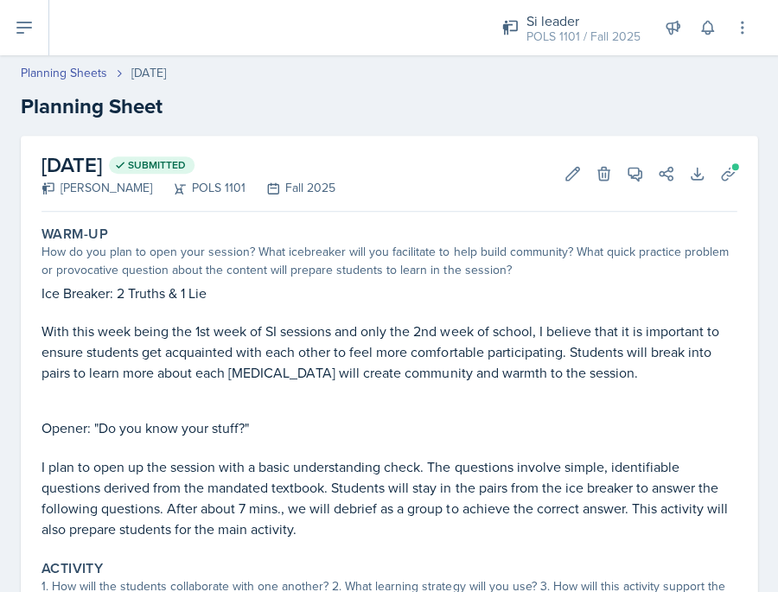
scroll to position [0, 0]
